Goal: Transaction & Acquisition: Purchase product/service

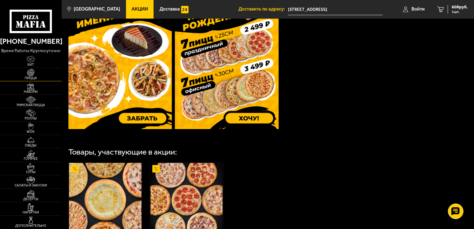
scroll to position [217, 0]
click at [31, 80] on span "Пицца" at bounding box center [31, 77] width 62 height 3
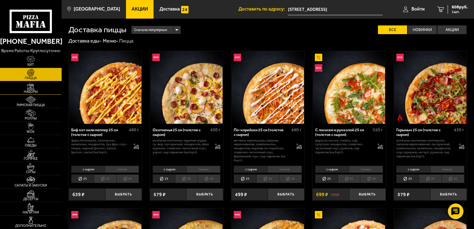
click at [33, 90] on img at bounding box center [30, 85] width 19 height 7
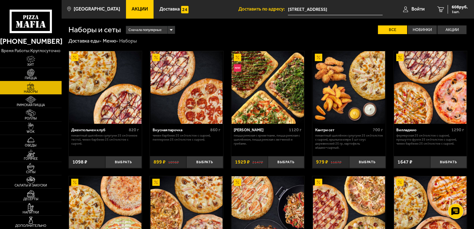
click at [35, 80] on span "Пицца" at bounding box center [31, 77] width 62 height 3
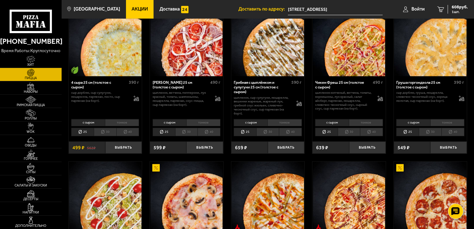
scroll to position [372, 0]
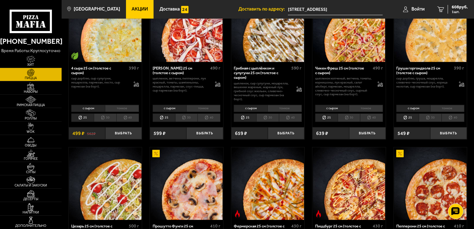
click at [108, 120] on li "30" at bounding box center [105, 117] width 23 height 9
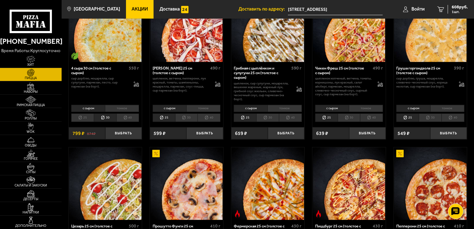
click at [190, 119] on li "30" at bounding box center [186, 117] width 23 height 9
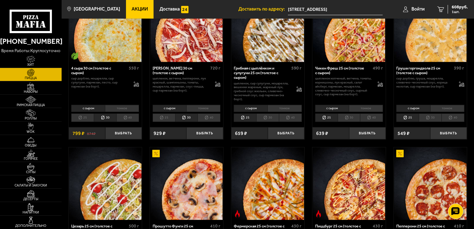
click at [271, 117] on li "30" at bounding box center [267, 117] width 23 height 9
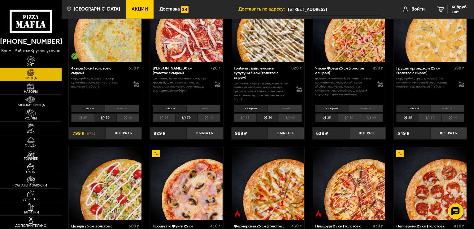
click at [346, 115] on li "30" at bounding box center [349, 117] width 23 height 9
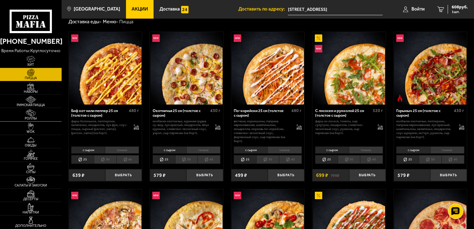
scroll to position [0, 0]
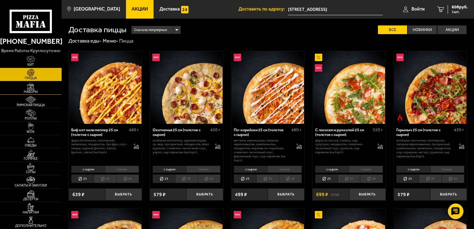
click at [30, 90] on img at bounding box center [30, 85] width 19 height 7
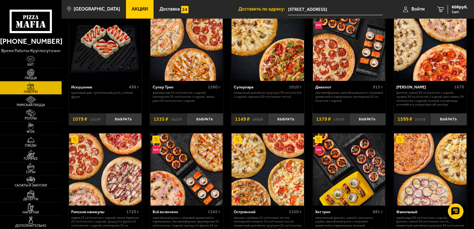
scroll to position [279, 0]
